Goal: Information Seeking & Learning: Learn about a topic

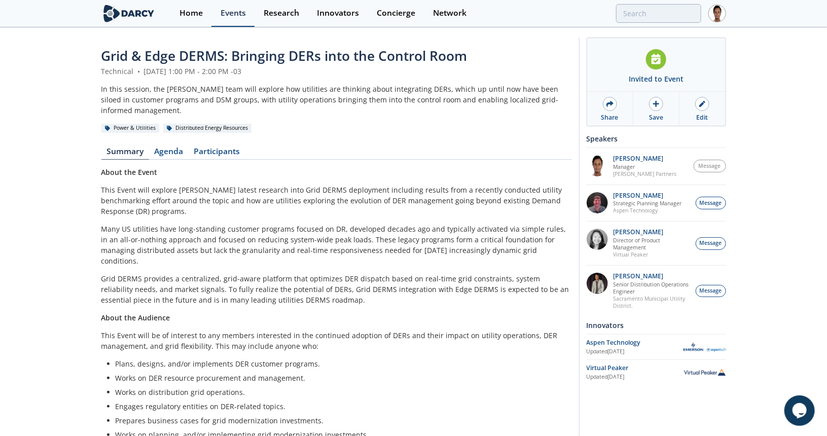
click at [248, 15] on link "Events" at bounding box center [232, 13] width 43 height 27
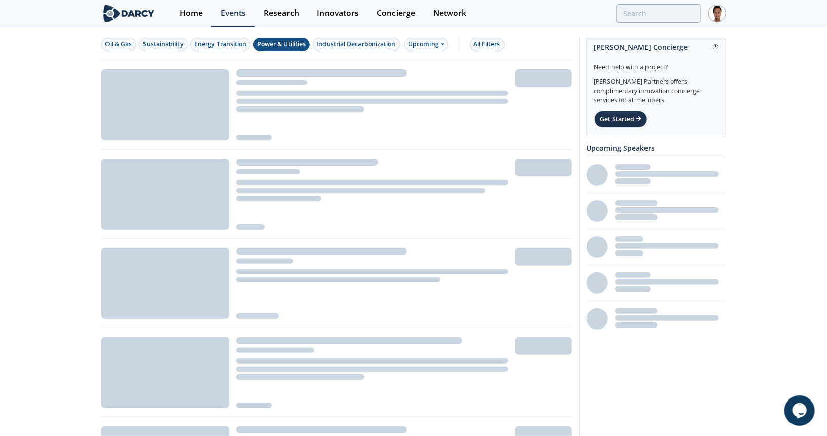
click at [263, 45] on div "Power & Utilities" at bounding box center [281, 44] width 49 height 9
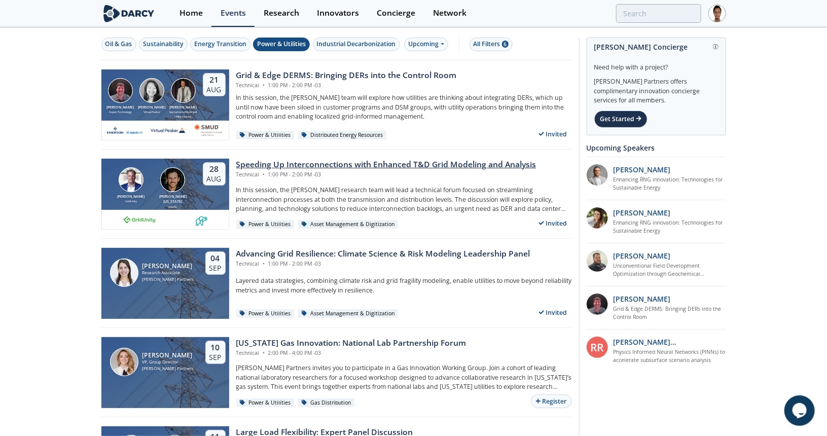
click at [250, 162] on div "Speeding Up Interconnections with Enhanced T&D Grid Modeling and Analysis" at bounding box center [386, 165] width 300 height 12
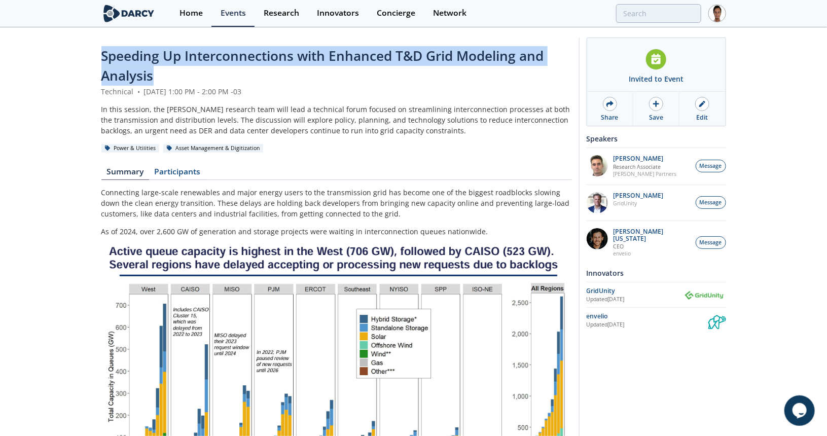
drag, startPoint x: 97, startPoint y: 52, endPoint x: 162, endPoint y: 78, distance: 69.8
click at [162, 78] on div "Speeding Up Interconnections with Enhanced T&D Grid Modeling and Analysis Techn…" at bounding box center [413, 440] width 827 height 825
copy span "Speeding Up Interconnections with Enhanced T&D Grid Modeling and Analysis"
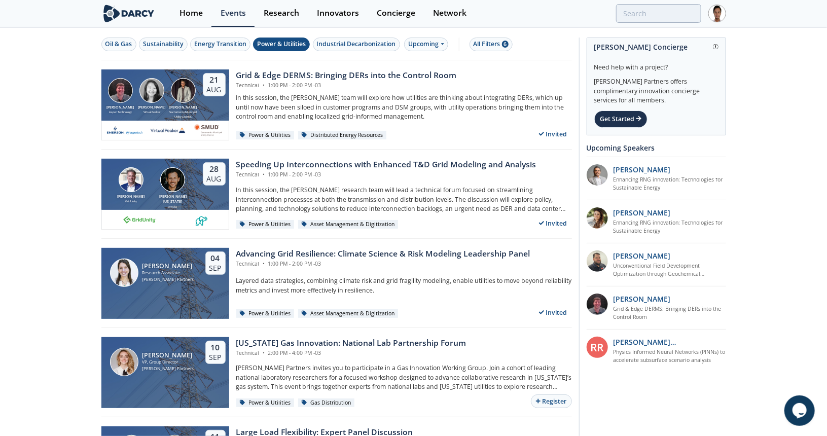
click at [272, 171] on div "Technical • 1:00 PM - 2:00 PM -03" at bounding box center [386, 175] width 300 height 8
click at [264, 79] on div "Grid & Edge DERMS: Bringing DERs into the Control Room" at bounding box center [346, 75] width 220 height 12
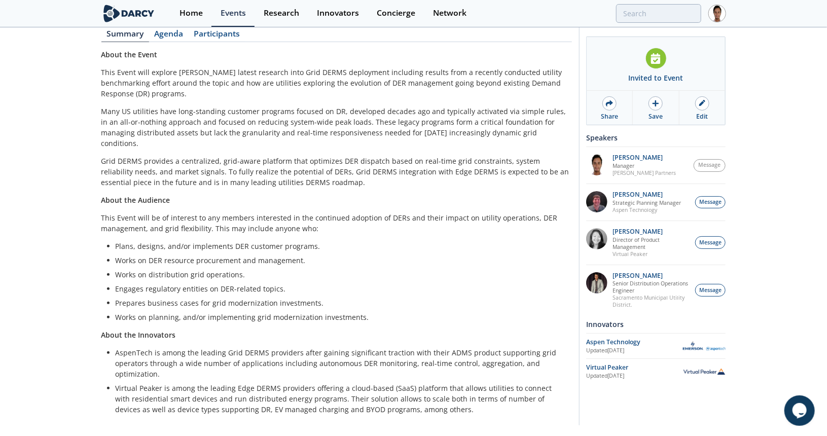
scroll to position [123, 0]
